Goal: Information Seeking & Learning: Learn about a topic

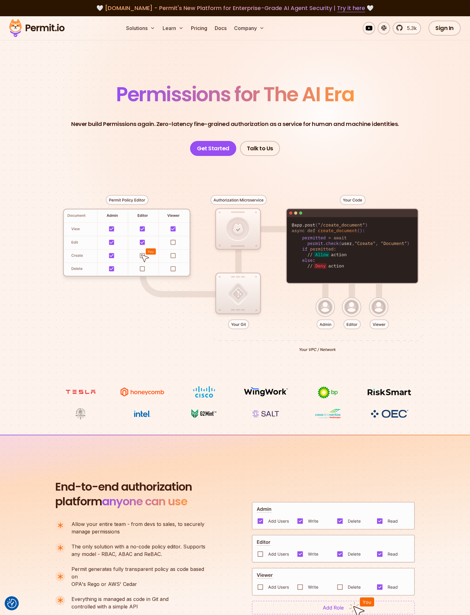
click at [266, 507] on img at bounding box center [333, 515] width 163 height 28
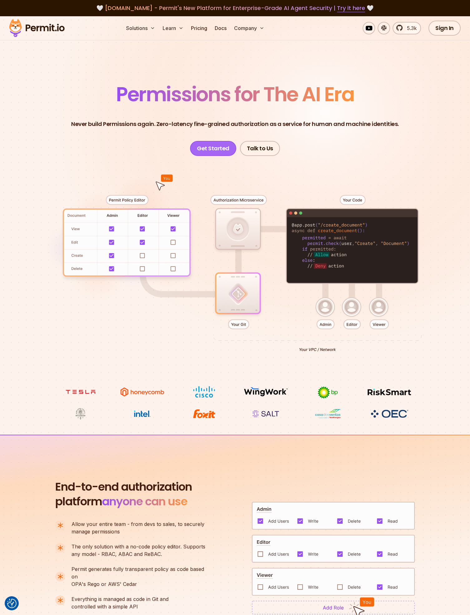
click at [218, 152] on link "Get Started" at bounding box center [213, 148] width 46 height 15
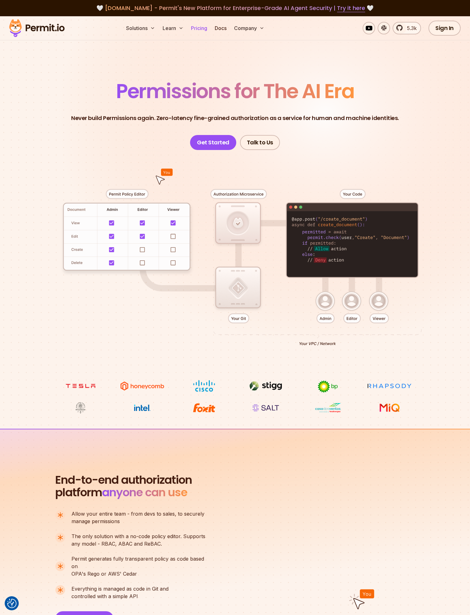
click at [199, 30] on link "Pricing" at bounding box center [199, 28] width 21 height 12
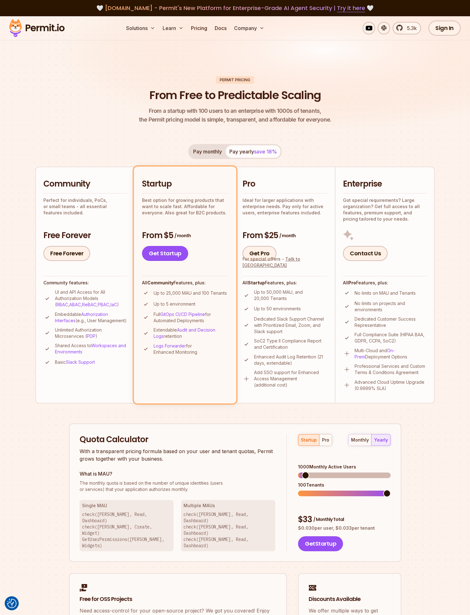
click at [108, 339] on p "Unlimited Authorization Microservices ( PDP )" at bounding box center [91, 333] width 73 height 12
click at [93, 339] on link "PDP" at bounding box center [91, 335] width 9 height 5
